Goal: Book appointment/travel/reservation

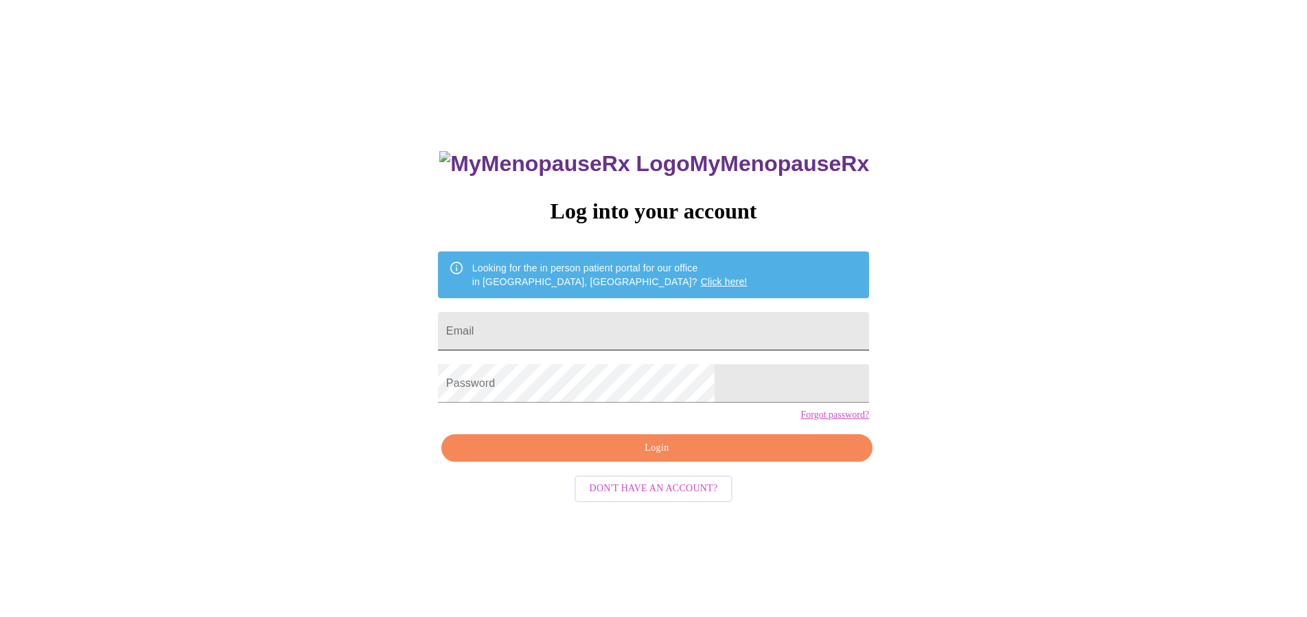
click at [621, 319] on input "Email" at bounding box center [653, 331] width 431 height 38
type input "[EMAIL_ADDRESS][DOMAIN_NAME]"
click at [678, 457] on span "Login" at bounding box center [657, 447] width 400 height 17
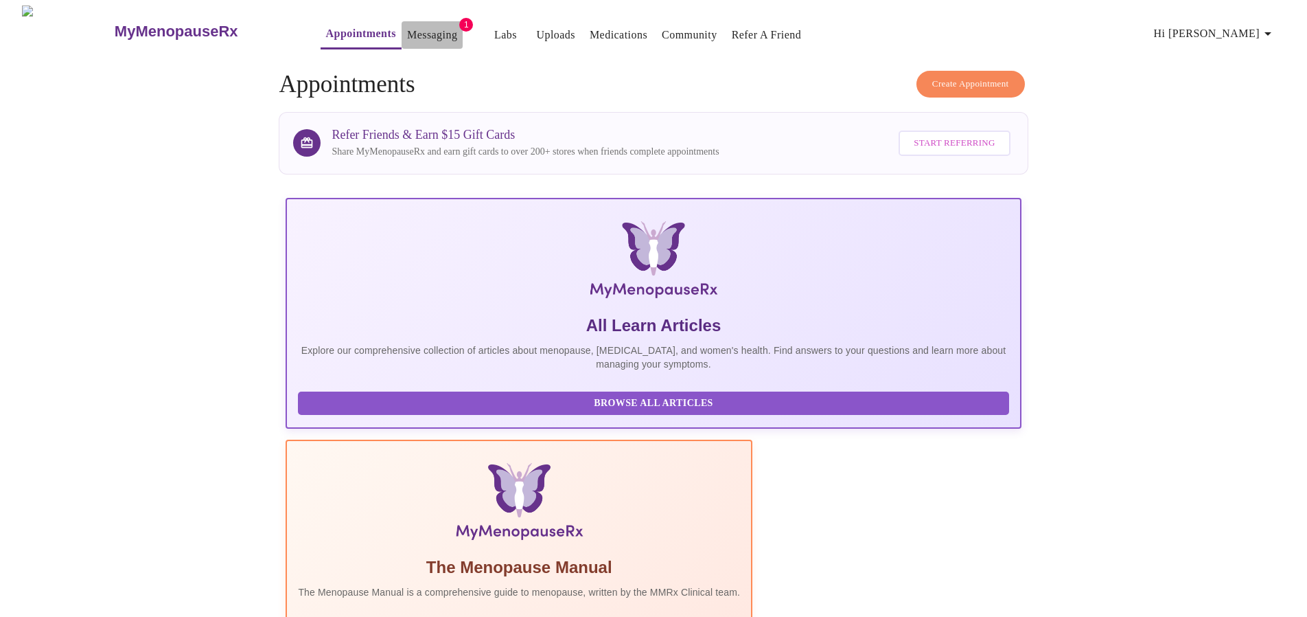
click at [407, 28] on link "Messaging" at bounding box center [432, 34] width 50 height 19
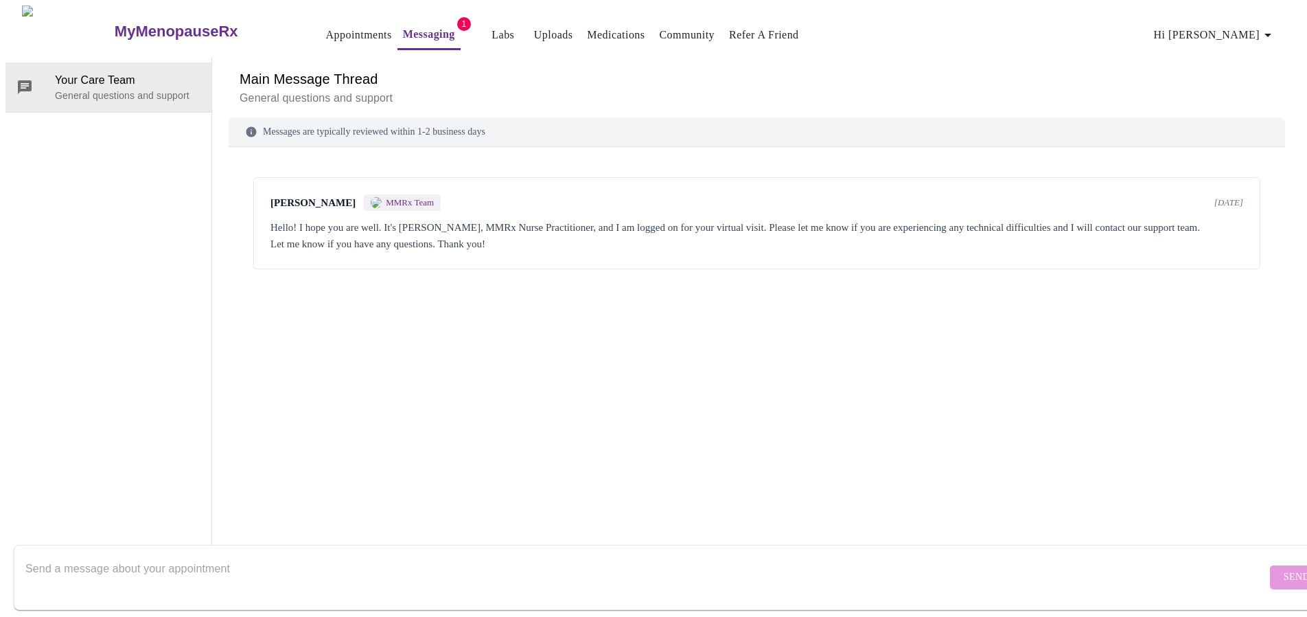
click at [326, 35] on link "Appointments" at bounding box center [359, 34] width 66 height 19
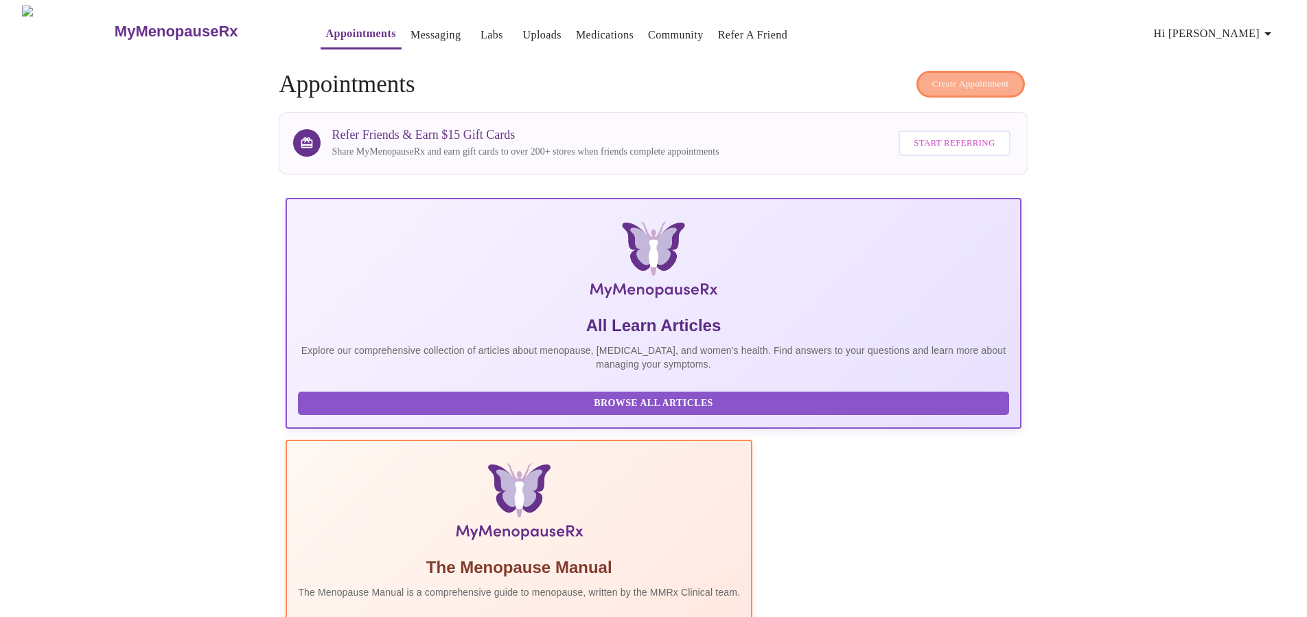
click at [967, 76] on span "Create Appointment" at bounding box center [970, 84] width 77 height 16
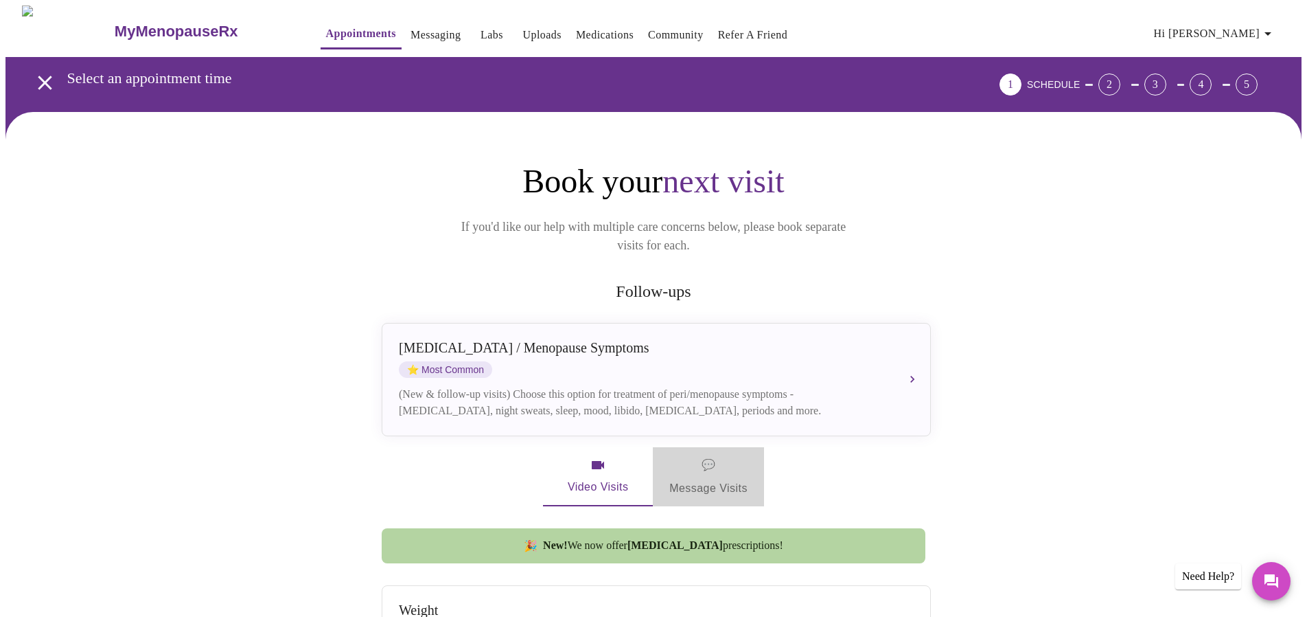
click at [709, 476] on span "💬 Message Visits" at bounding box center [708, 476] width 78 height 43
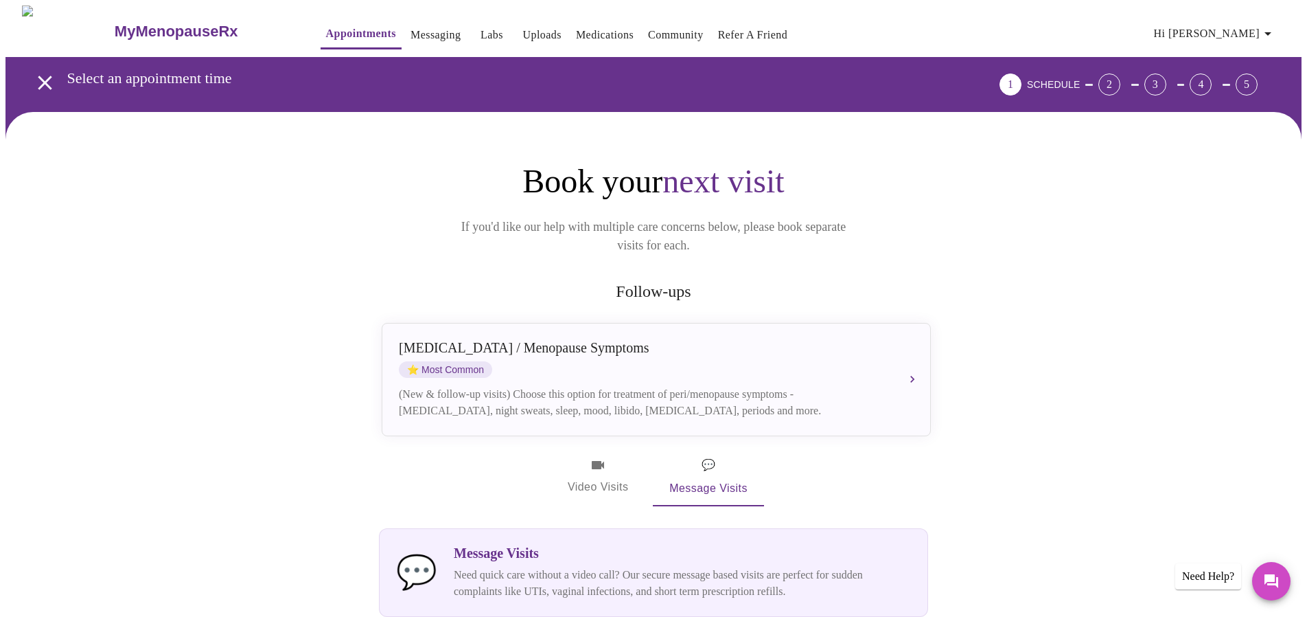
click at [573, 466] on span "Video Visits" at bounding box center [598, 477] width 77 height 40
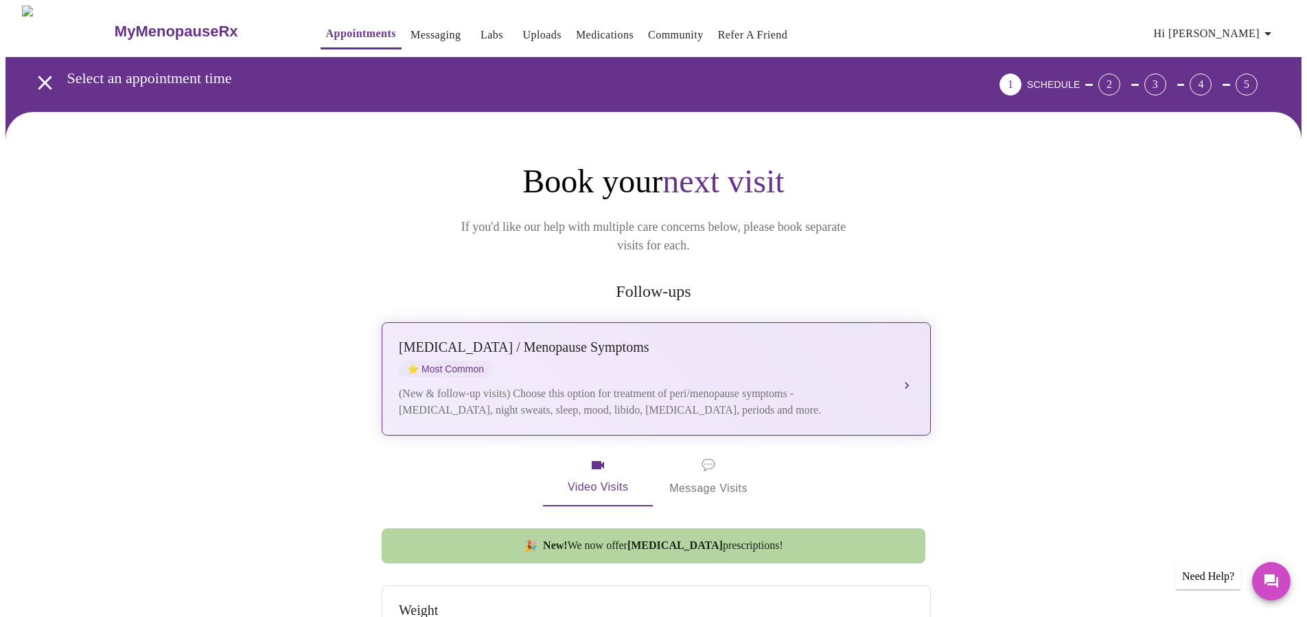
click at [908, 365] on button "[MEDICAL_DATA] / Menopause Symptoms ⭐ Most Common (New & follow-up visits) Choo…" at bounding box center [656, 378] width 549 height 113
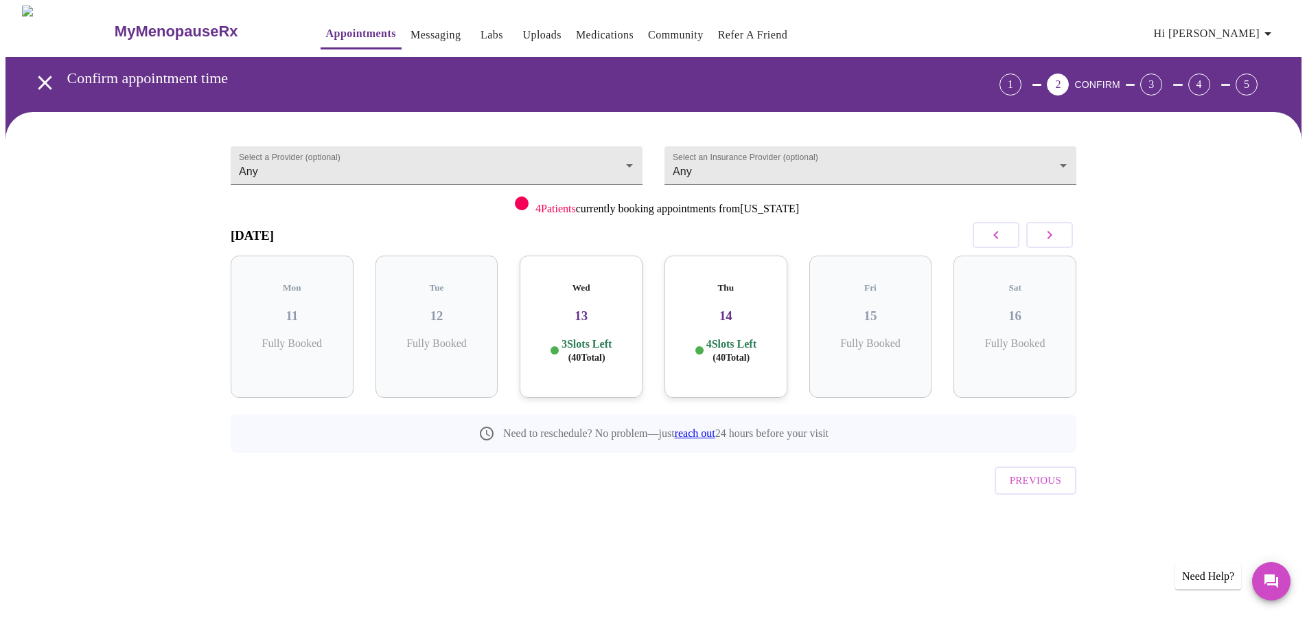
click at [744, 319] on div "Thu 14 4 Slots Left ( 40 Total)" at bounding box center [726, 326] width 123 height 142
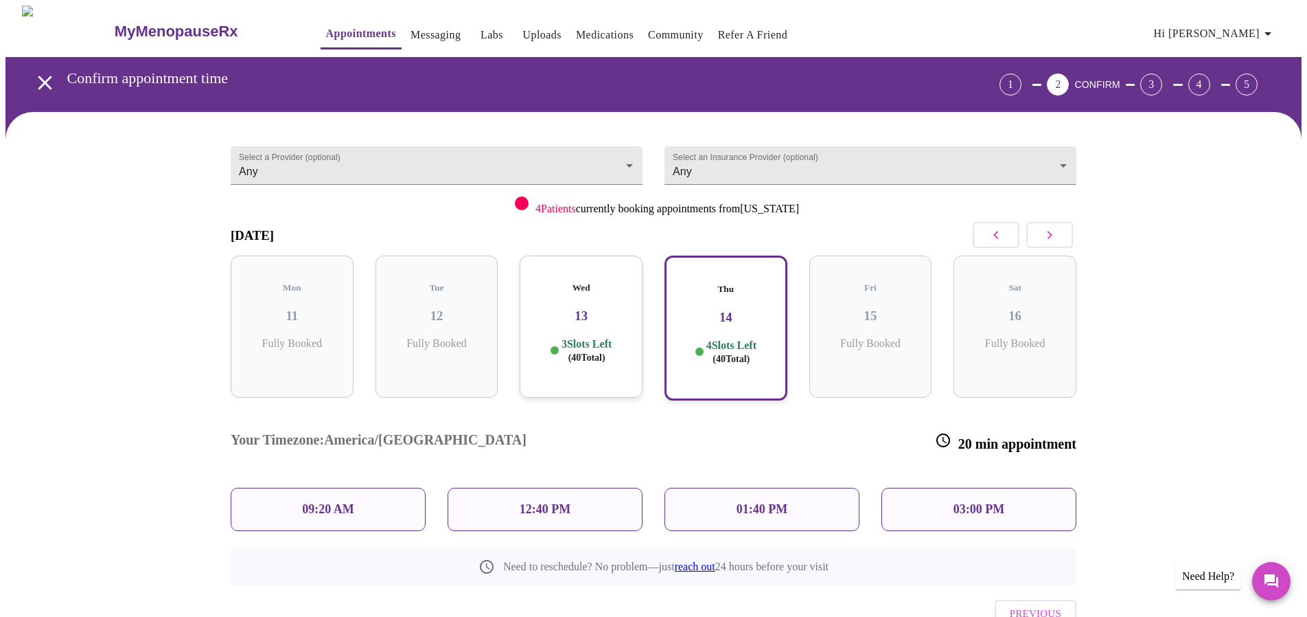
click at [604, 308] on h3 "13" at bounding box center [581, 315] width 101 height 15
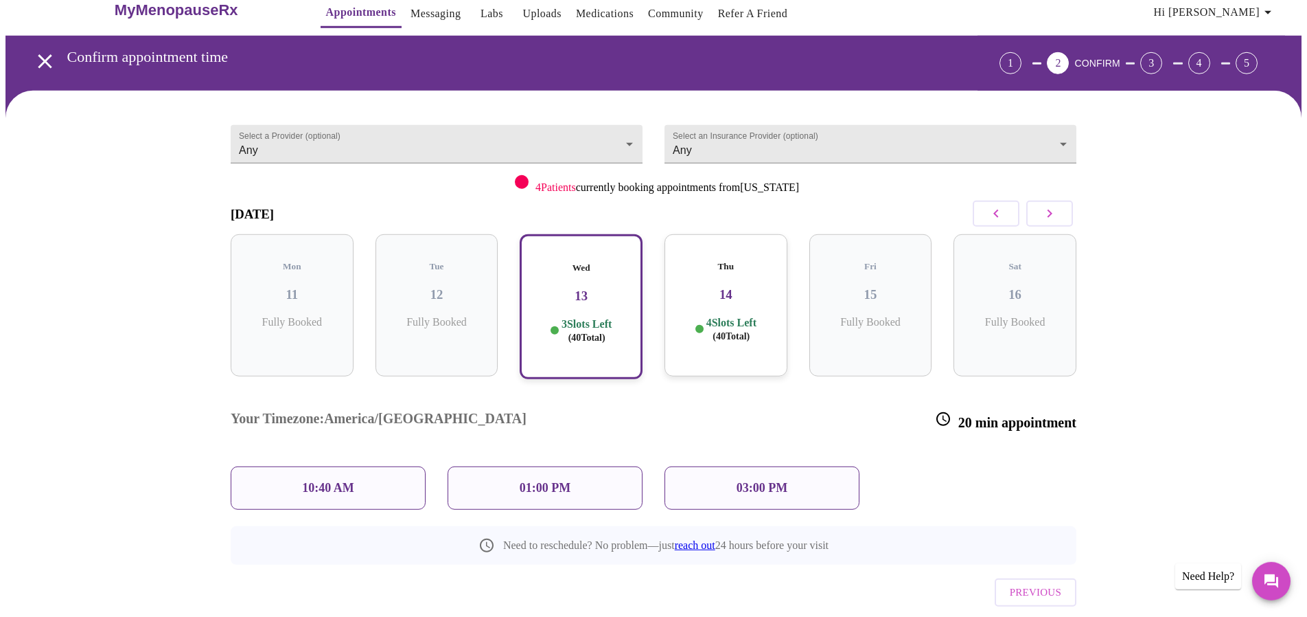
scroll to position [35, 0]
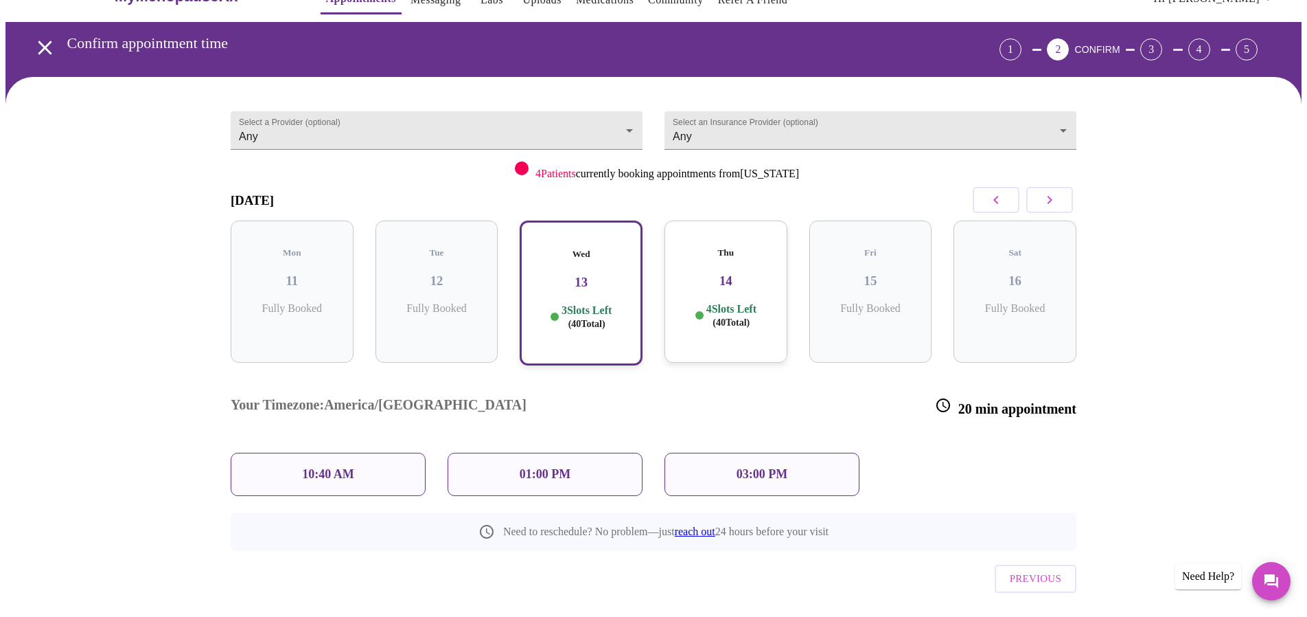
click at [535, 467] on p "01:00 PM" at bounding box center [545, 474] width 51 height 14
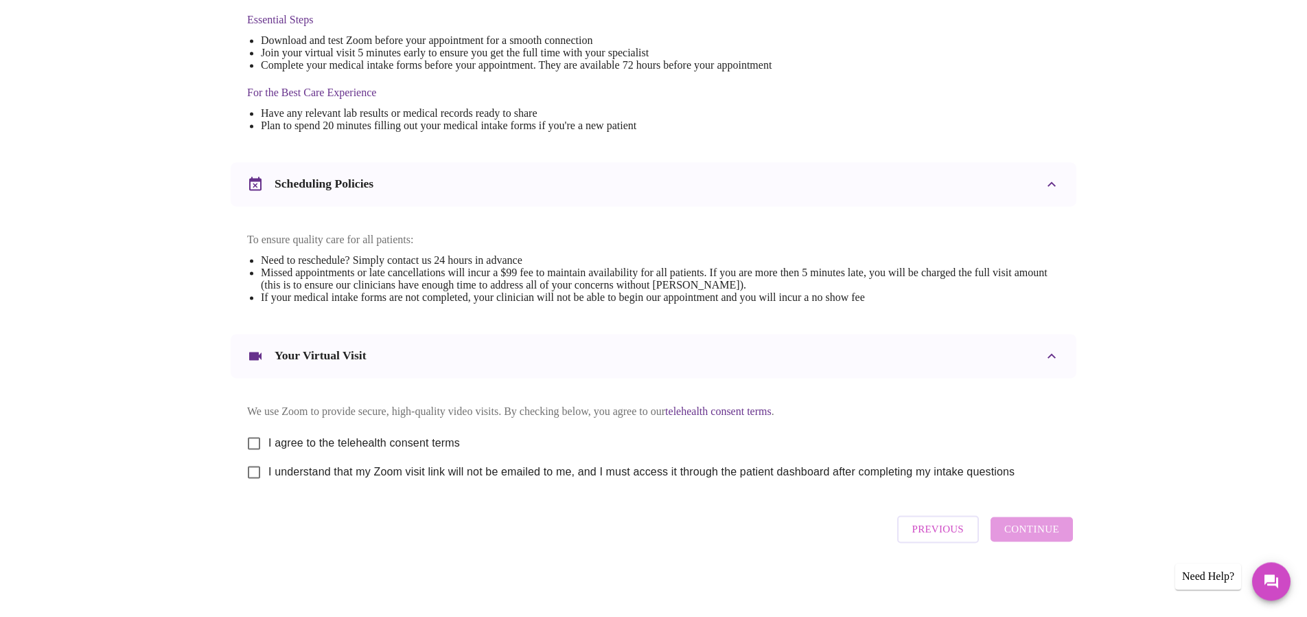
scroll to position [382, 0]
click at [255, 437] on input "I agree to the telehealth consent terms" at bounding box center [254, 442] width 29 height 29
checkbox input "true"
click at [255, 466] on input "I understand that my Zoom visit link will not be emailed to me, and I must acce…" at bounding box center [254, 471] width 29 height 29
checkbox input "true"
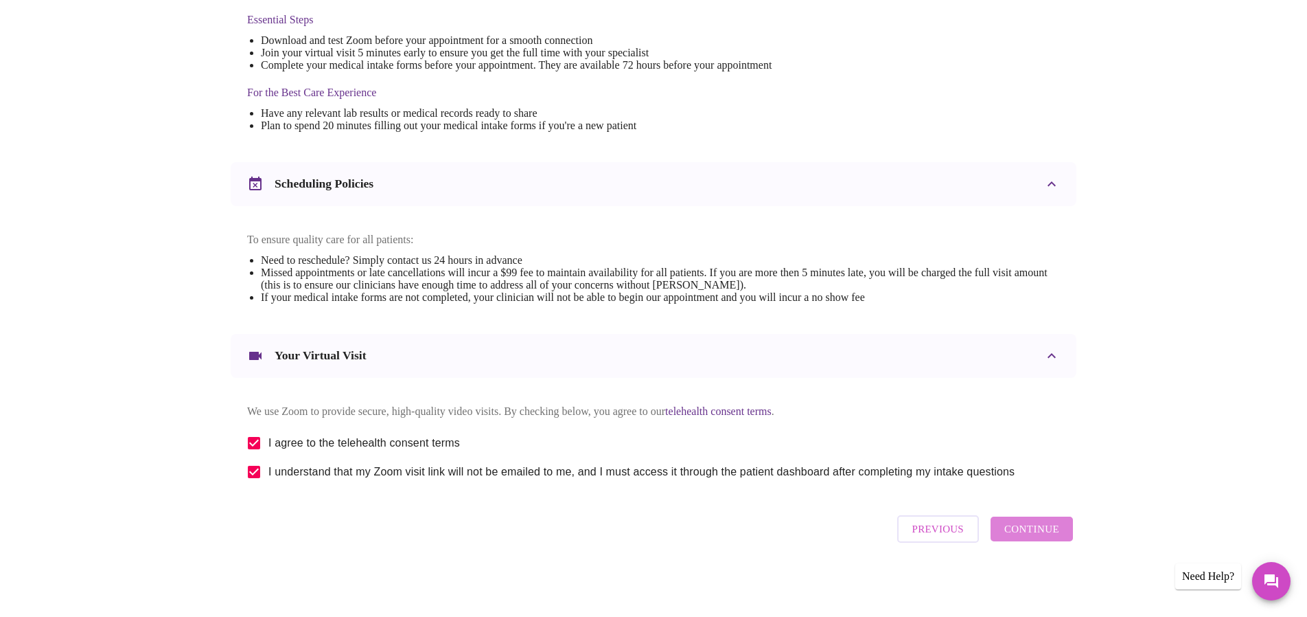
click at [1055, 535] on span "Continue" at bounding box center [1032, 529] width 55 height 18
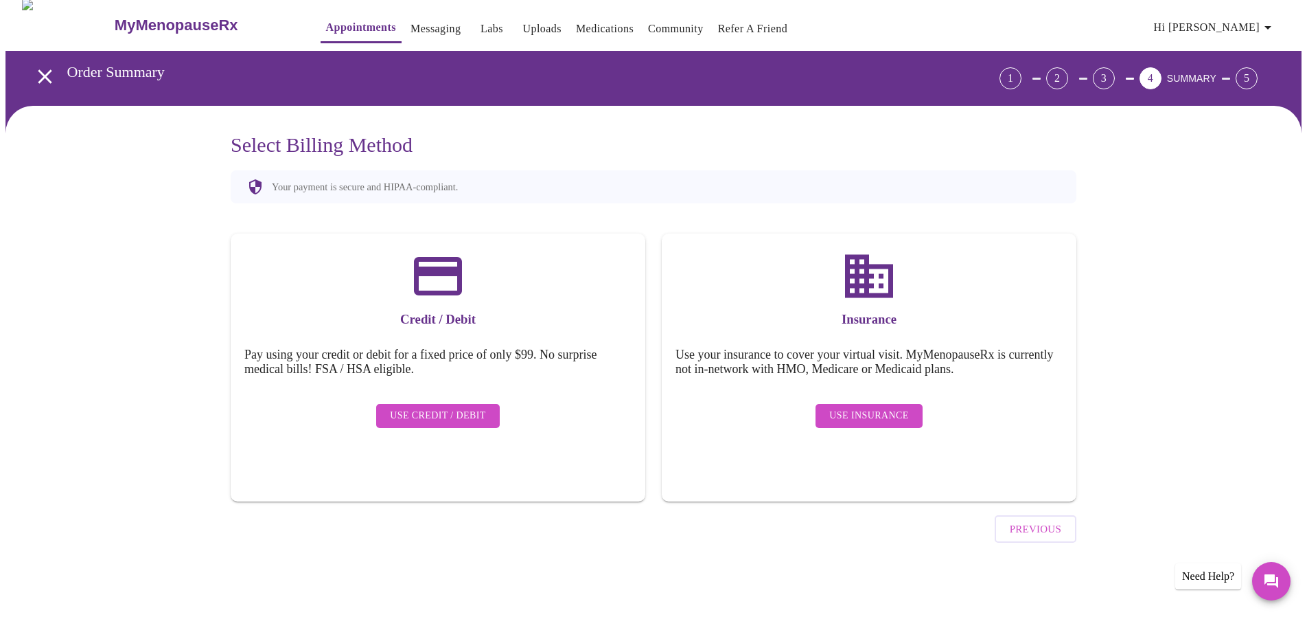
scroll to position [0, 0]
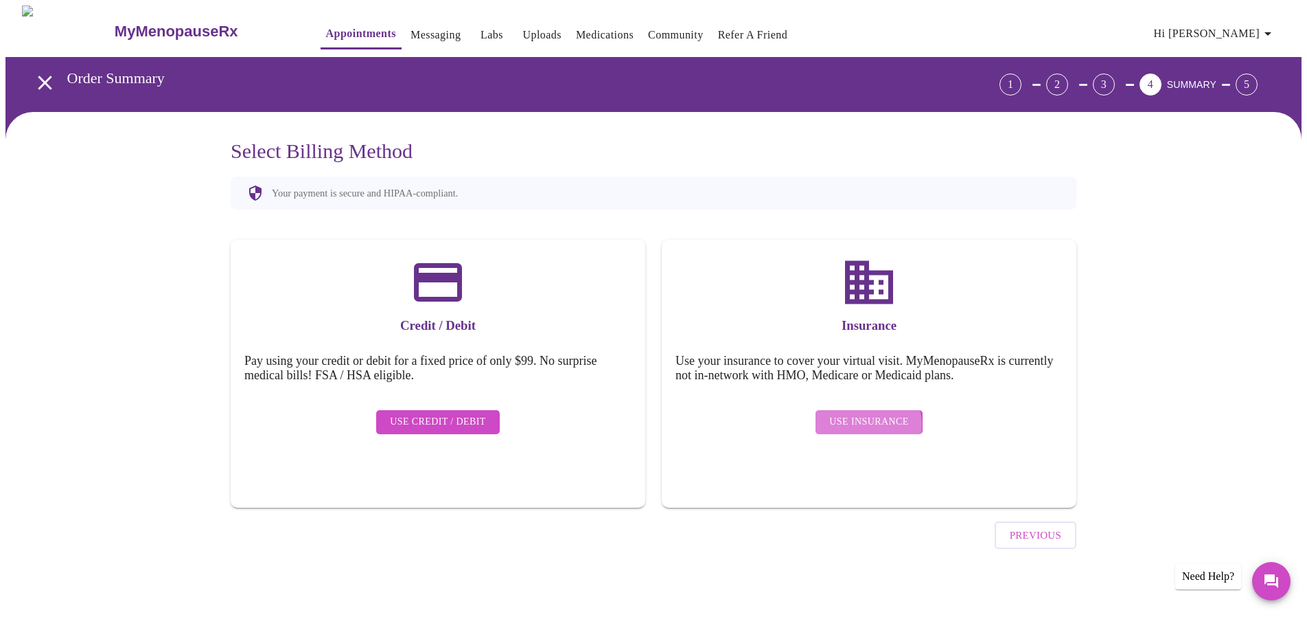
click at [867, 414] on span "Use Insurance" at bounding box center [868, 421] width 79 height 17
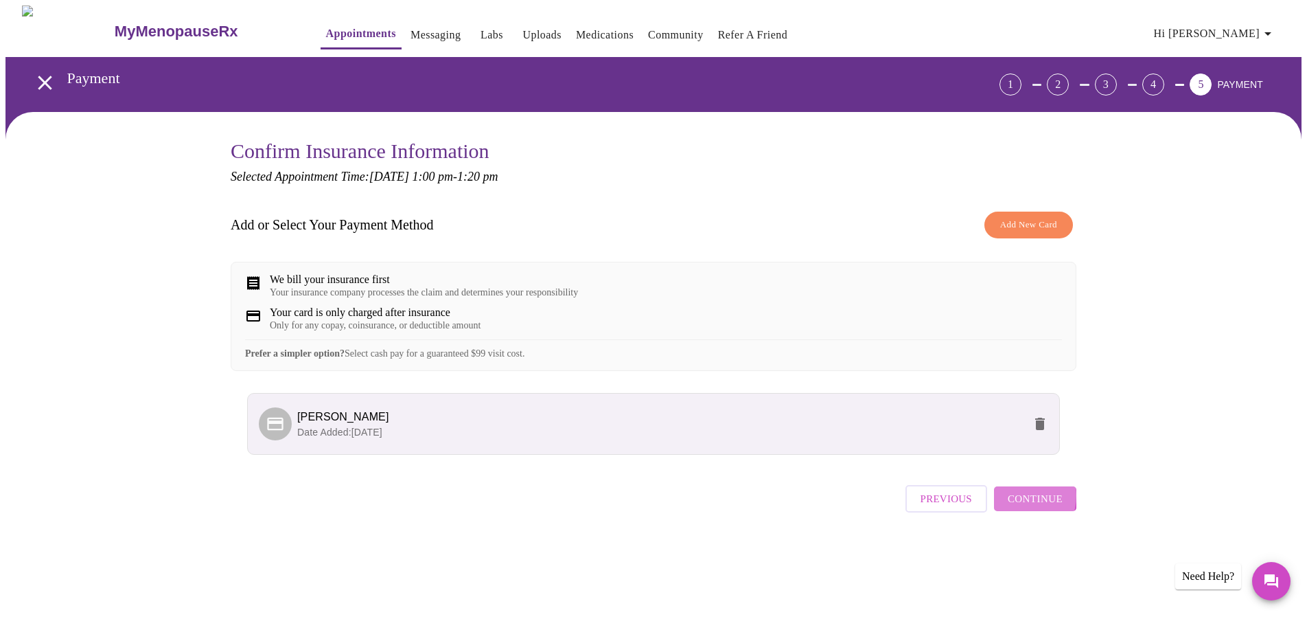
click at [1016, 507] on span "Continue" at bounding box center [1035, 499] width 55 height 18
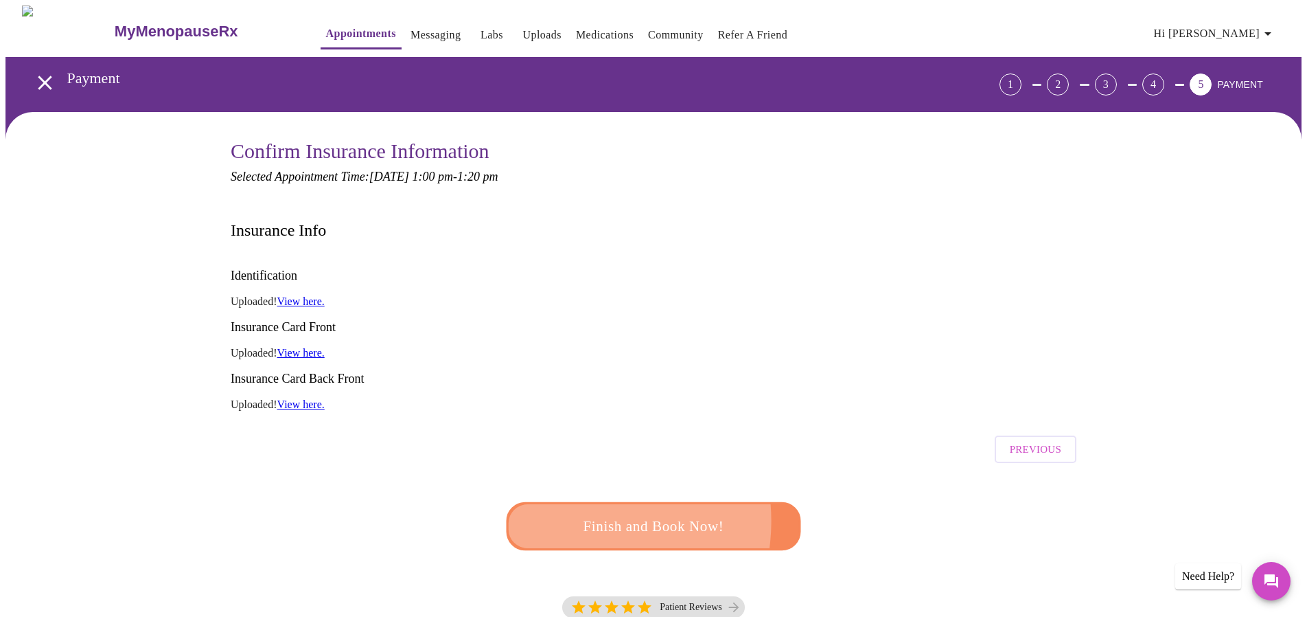
click at [580, 514] on span "Finish and Book Now!" at bounding box center [654, 526] width 254 height 25
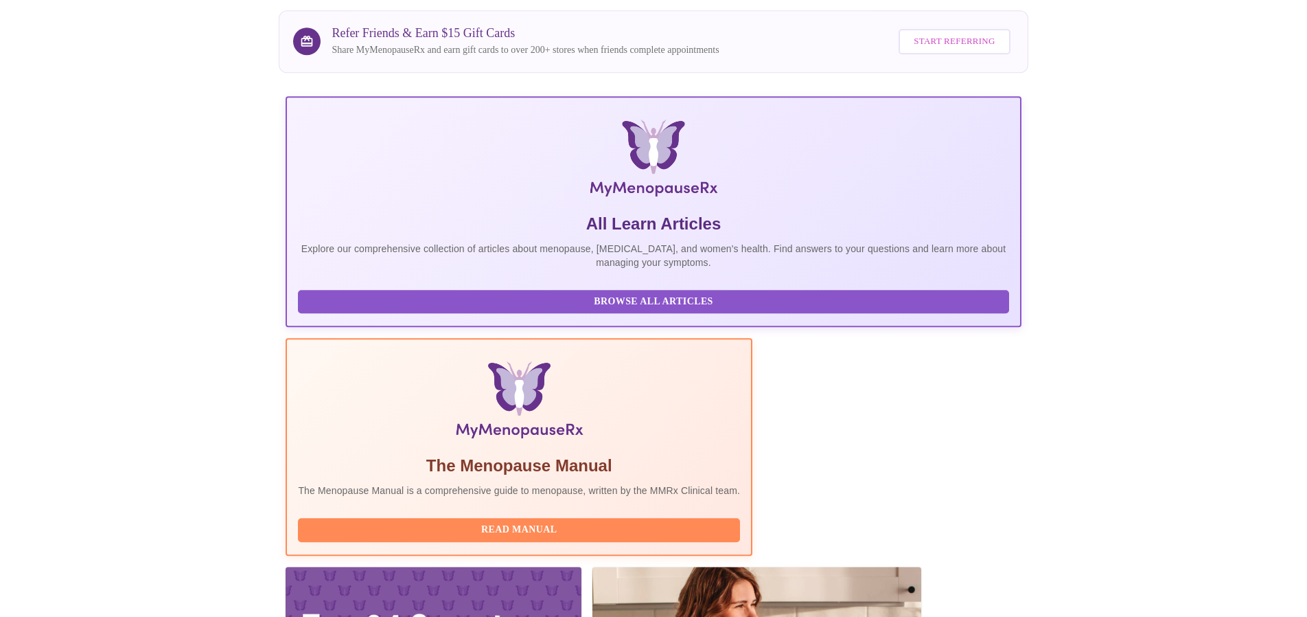
scroll to position [70, 0]
